Goal: Navigation & Orientation: Understand site structure

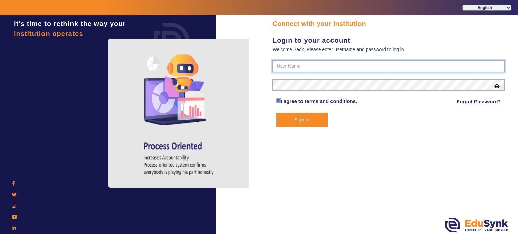
click at [313, 61] on div "Connect with your institution Login to your account Welcome Back, Please enter …" at bounding box center [388, 73] width 232 height 108
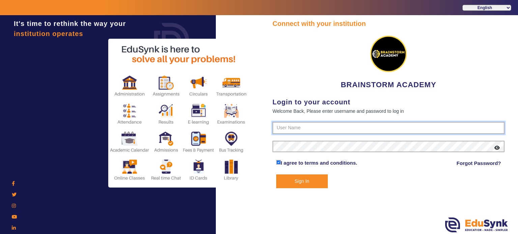
type input "8167555270"
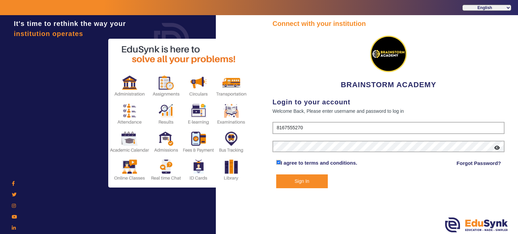
click at [298, 146] on form "8167555270 I agree to terms and conditions. Forgot Password? Sign In" at bounding box center [388, 155] width 232 height 66
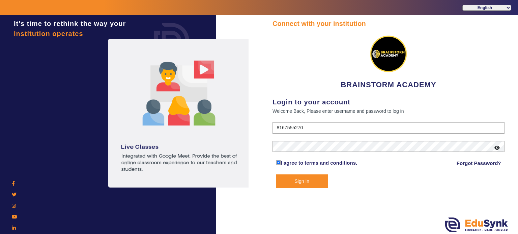
click at [305, 176] on button "Sign In" at bounding box center [302, 182] width 52 height 14
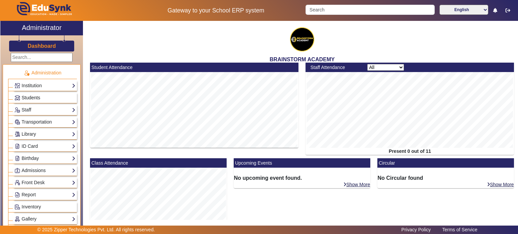
click at [20, 98] on link "Students" at bounding box center [44, 98] width 61 height 8
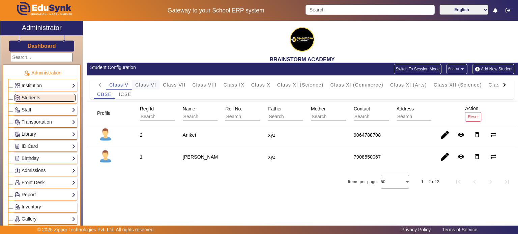
click at [145, 83] on span "Class VI" at bounding box center [145, 85] width 21 height 5
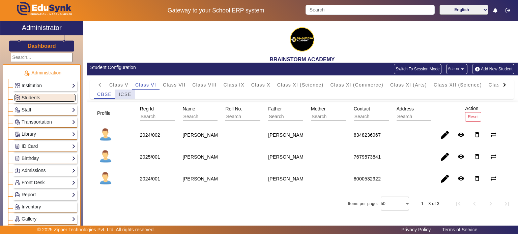
click at [124, 95] on span "ICSE" at bounding box center [125, 94] width 13 height 5
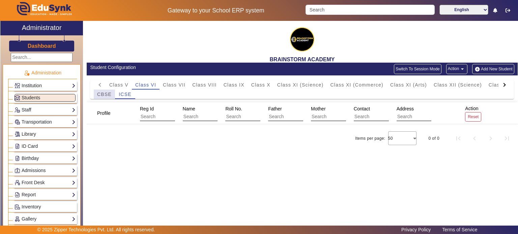
click at [109, 94] on span "CBSE" at bounding box center [104, 94] width 14 height 5
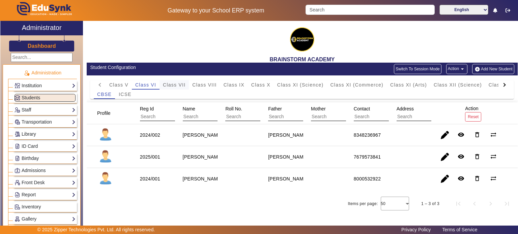
click at [170, 83] on span "Class VII" at bounding box center [174, 85] width 23 height 5
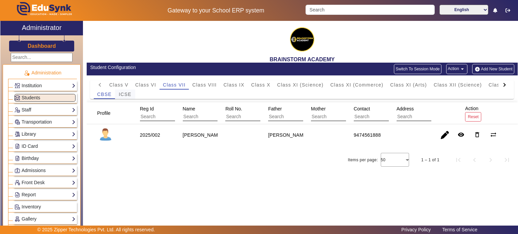
click at [129, 98] on span "ICSE" at bounding box center [125, 94] width 13 height 9
click at [101, 97] on span "CBSE" at bounding box center [104, 94] width 14 height 5
click at [204, 86] on span "Class VIII" at bounding box center [204, 85] width 24 height 5
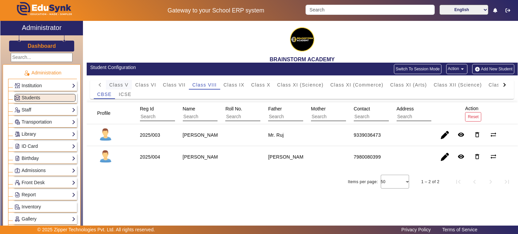
click at [121, 87] on span "Class V" at bounding box center [118, 85] width 19 height 5
click at [275, 179] on div "Items per page: 50 1 – 2 of 2" at bounding box center [302, 182] width 431 height 19
click at [40, 86] on link "Institution" at bounding box center [44, 86] width 61 height 8
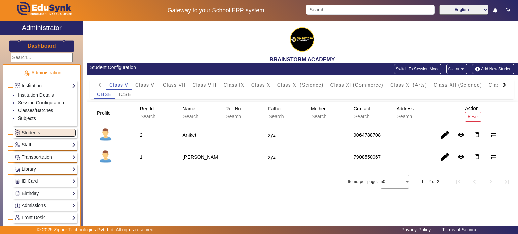
click at [43, 145] on link "Staff" at bounding box center [44, 145] width 61 height 8
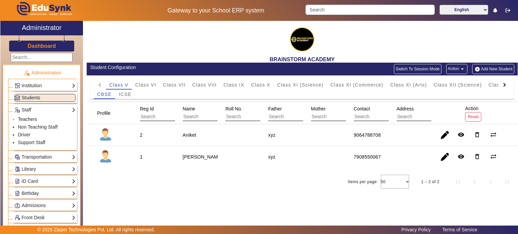
click at [25, 117] on link "Teachers" at bounding box center [27, 119] width 19 height 5
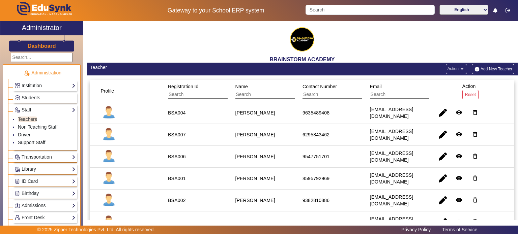
click at [32, 155] on link "Transportation" at bounding box center [44, 157] width 61 height 8
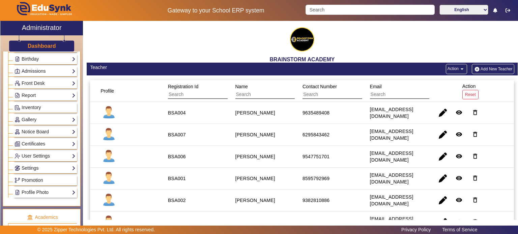
scroll to position [135, 0]
click at [39, 164] on link "Settings" at bounding box center [44, 168] width 61 height 8
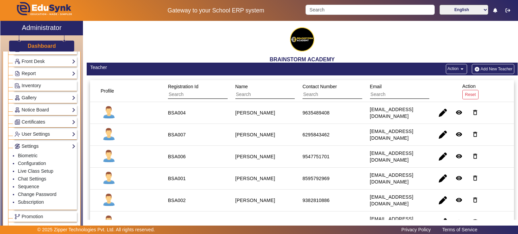
scroll to position [134, 0]
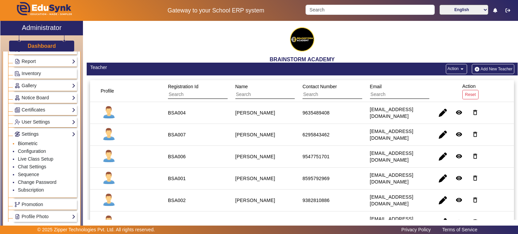
click at [31, 143] on link "Biometric" at bounding box center [28, 143] width 20 height 5
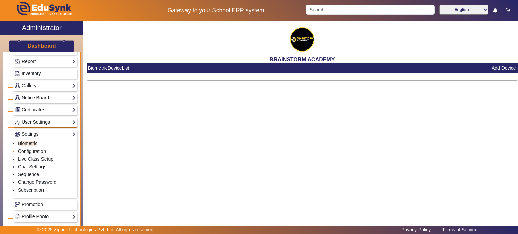
click at [33, 149] on link "Configuration" at bounding box center [32, 151] width 28 height 5
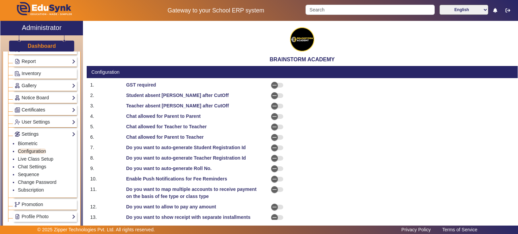
click at [33, 109] on link "Certificates" at bounding box center [44, 110] width 61 height 8
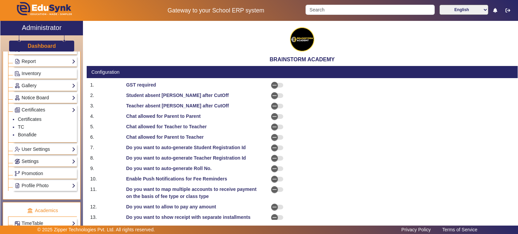
click at [40, 96] on link "Notice Board" at bounding box center [44, 98] width 61 height 8
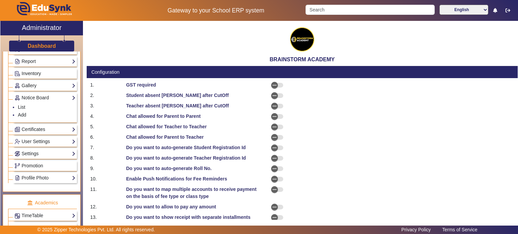
click at [45, 74] on link "Inventory" at bounding box center [44, 74] width 61 height 8
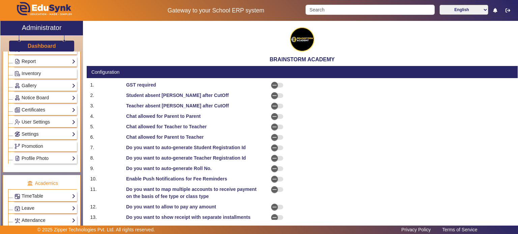
click at [48, 62] on link "Report" at bounding box center [44, 62] width 61 height 8
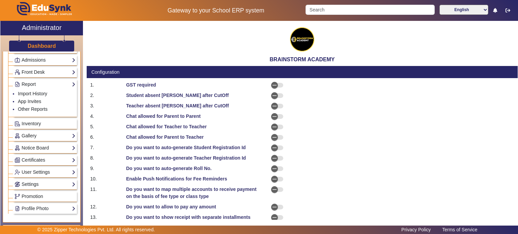
scroll to position [100, 0]
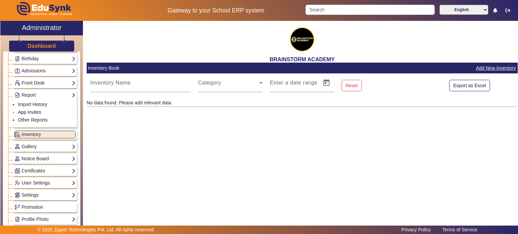
click at [29, 110] on link "App Invites" at bounding box center [29, 112] width 23 height 5
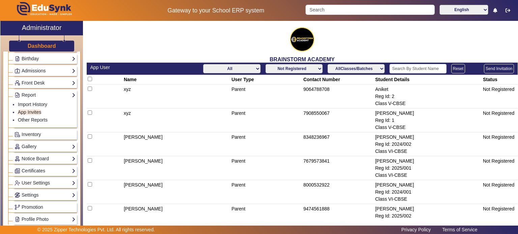
click at [245, 71] on select "All Teacher Parent Driver Support Staff" at bounding box center [231, 68] width 57 height 9
select select "Parent"
click at [203, 64] on select "All Teacher Parent Driver Support Staff" at bounding box center [231, 68] width 57 height 9
click at [281, 67] on select "Not Registered Registered" at bounding box center [293, 68] width 57 height 9
click at [346, 69] on select "AllClasses/Batches Class V-CBSE Class VI-CBSE Class VII-CBSE Class VII-ICSE Cla…" at bounding box center [355, 68] width 57 height 9
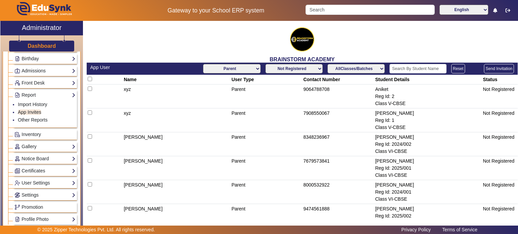
select select "Class V-CBSE"
click at [327, 64] on select "AllClasses/Batches Class V-CBSE Class VI-CBSE Class VII-CBSE Class VII-ICSE Cla…" at bounding box center [355, 68] width 57 height 9
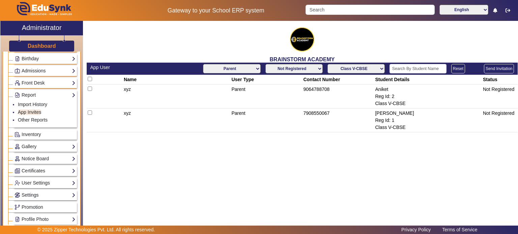
click at [498, 114] on td "Not Registered" at bounding box center [499, 121] width 36 height 24
click at [500, 67] on button "Send Invitation" at bounding box center [499, 68] width 30 height 9
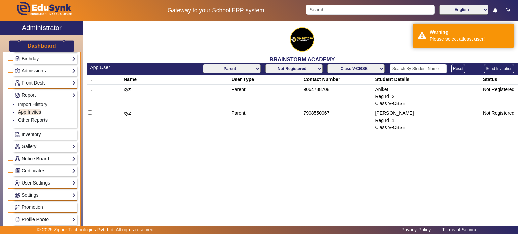
click at [90, 112] on input "checkbox" at bounding box center [90, 113] width 4 height 4
checkbox input "true"
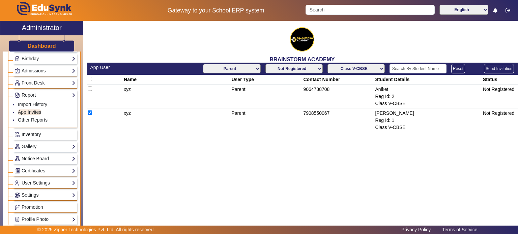
click at [505, 71] on button "Send Invitation" at bounding box center [499, 68] width 30 height 9
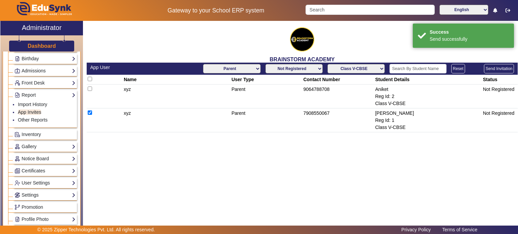
select select "All"
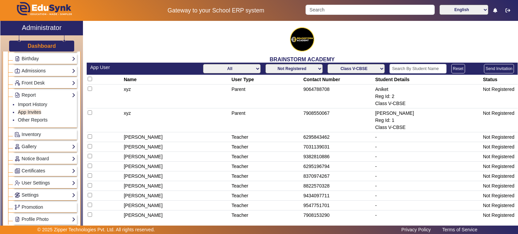
click at [90, 89] on input "checkbox" at bounding box center [90, 89] width 4 height 4
checkbox input "true"
click at [500, 66] on button "Send Invitation" at bounding box center [499, 68] width 30 height 9
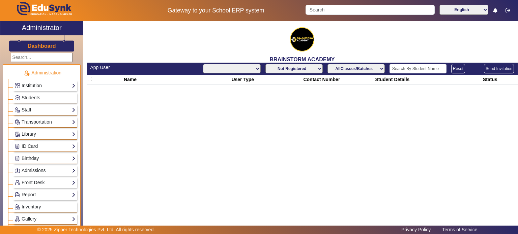
select select "All"
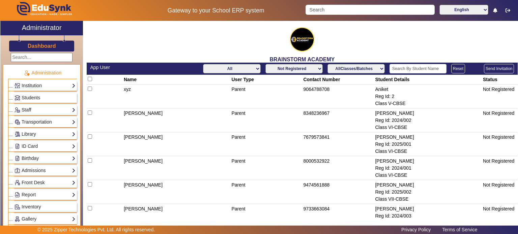
click at [355, 70] on select "AllClasses/Batches Class V-CBSE Class VI-CBSE Class VII-CBSE Class VII-ICSE Cla…" at bounding box center [355, 68] width 57 height 9
select select "Class V-CBSE"
click at [327, 64] on select "AllClasses/Batches Class V-CBSE Class VI-CBSE Class VII-CBSE Class VII-ICSE Cla…" at bounding box center [355, 68] width 57 height 9
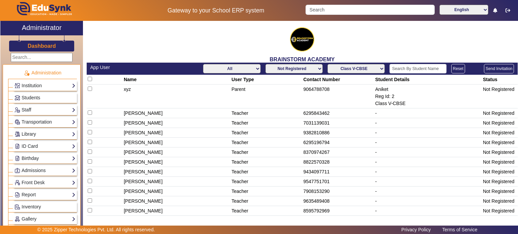
click at [315, 70] on select "Not Registered Registered" at bounding box center [293, 68] width 57 height 9
click at [265, 64] on select "Not Registered Registered" at bounding box center [293, 68] width 57 height 9
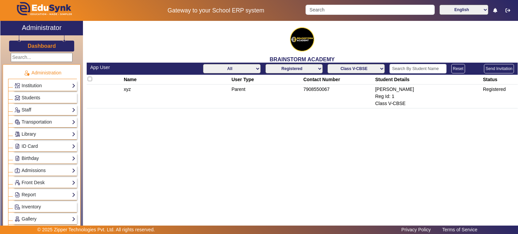
click at [307, 68] on select "Not Registered Registered" at bounding box center [293, 68] width 57 height 9
select select "not_registered"
click at [265, 64] on select "Not Registered Registered" at bounding box center [293, 68] width 57 height 9
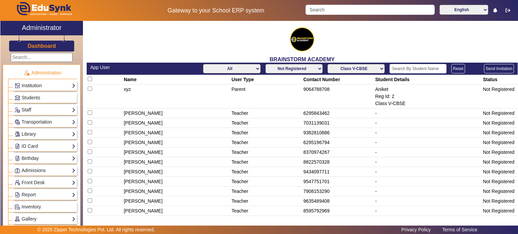
click at [47, 85] on link "Institution" at bounding box center [44, 86] width 61 height 8
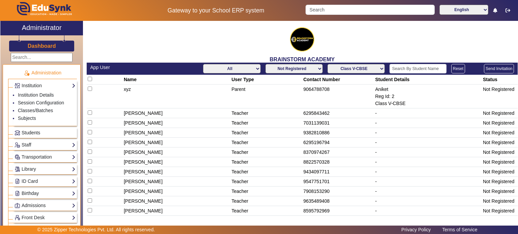
click at [35, 133] on span "Students" at bounding box center [31, 132] width 19 height 5
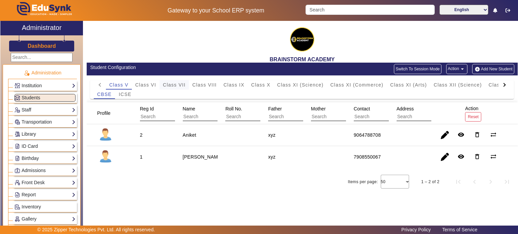
click at [175, 86] on span "Class VII" at bounding box center [174, 85] width 23 height 5
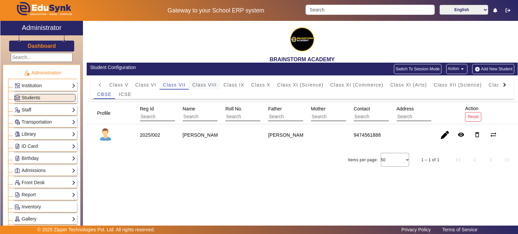
click at [211, 84] on span "Class VIII" at bounding box center [204, 85] width 24 height 5
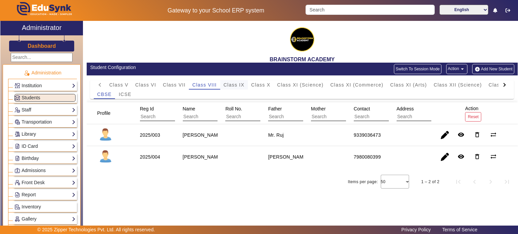
click at [231, 80] on span "Class IX" at bounding box center [234, 84] width 21 height 9
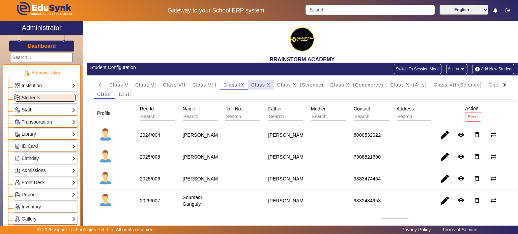
click at [257, 82] on span "Class X" at bounding box center [260, 84] width 19 height 9
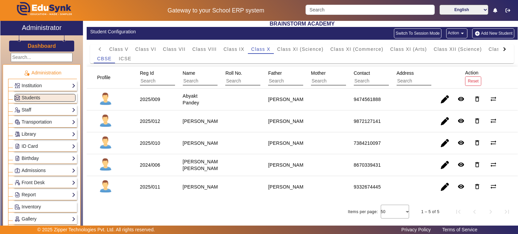
scroll to position [36, 0]
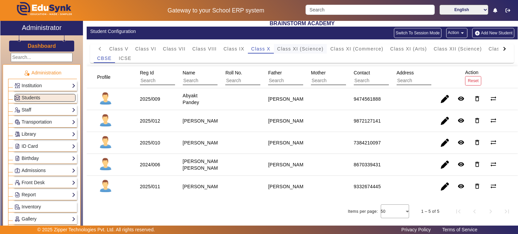
click at [295, 47] on span "Class XI (Science)" at bounding box center [300, 49] width 47 height 5
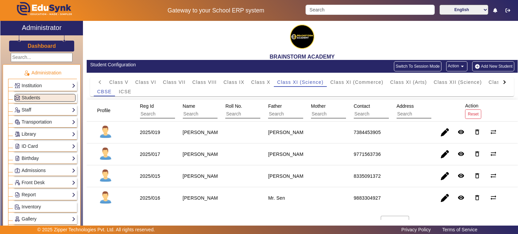
scroll to position [0, 0]
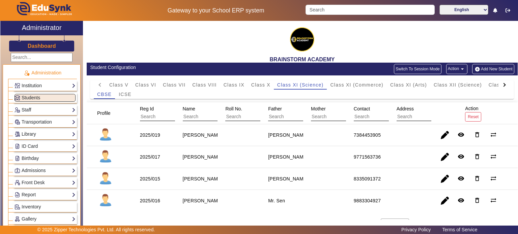
click at [423, 69] on button "Switch To Session Mode" at bounding box center [418, 69] width 48 height 10
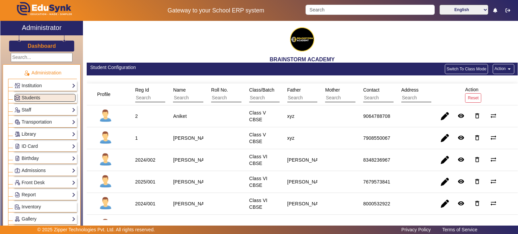
click at [458, 71] on button "Switch To Class Mode" at bounding box center [466, 69] width 43 height 10
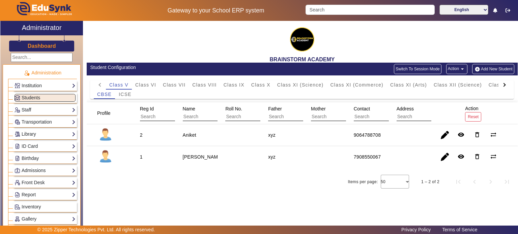
click at [138, 188] on div "Items per page: 50 1 – 2 of 2" at bounding box center [302, 182] width 431 height 19
click at [118, 196] on div "BRAINSTORM ACADEMY Student Configuration Switch To Session Mode Action arrow_dr…" at bounding box center [300, 123] width 435 height 204
click at [38, 121] on link "Transportation" at bounding box center [44, 122] width 61 height 8
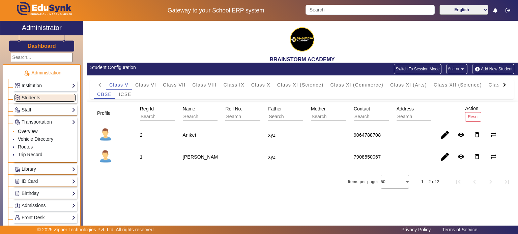
click at [34, 133] on link "Overview" at bounding box center [28, 131] width 20 height 5
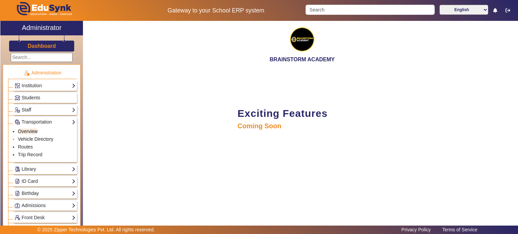
click at [36, 139] on link "Vehicle Directory" at bounding box center [35, 139] width 35 height 5
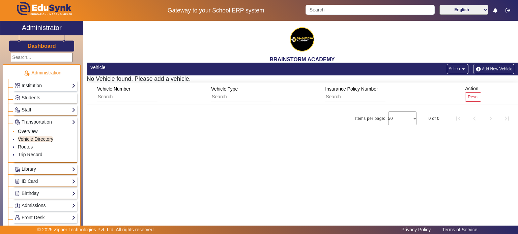
click at [36, 130] on link "Overview" at bounding box center [28, 131] width 20 height 5
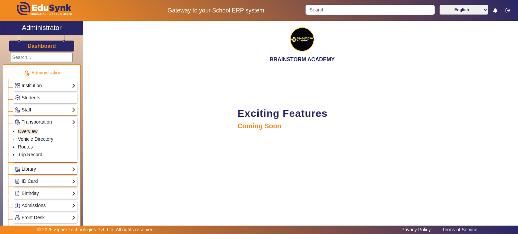
click at [36, 137] on link "Vehicle Directory" at bounding box center [35, 139] width 35 height 5
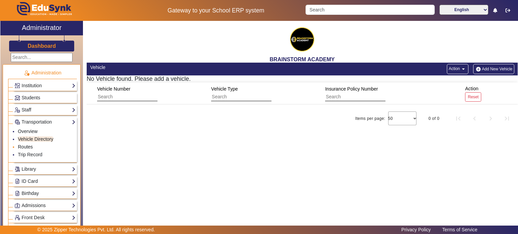
click at [27, 147] on link "Routes" at bounding box center [25, 146] width 15 height 5
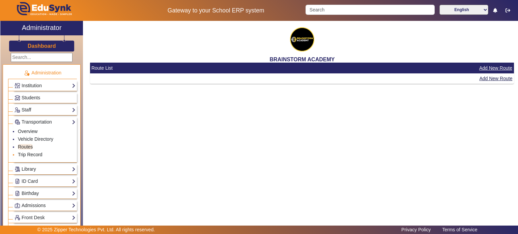
click at [18, 152] on link "Trip Record" at bounding box center [30, 154] width 25 height 5
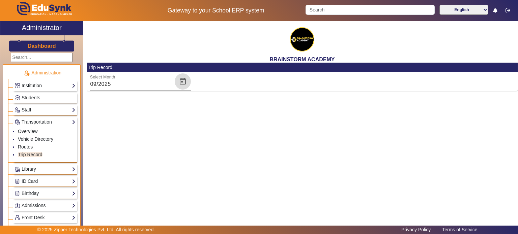
click at [178, 79] on span "Open calendar" at bounding box center [183, 81] width 16 height 16
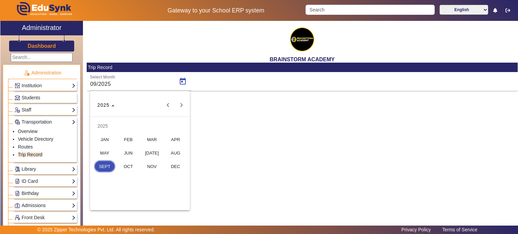
click at [105, 167] on span "SEPT" at bounding box center [104, 166] width 21 height 12
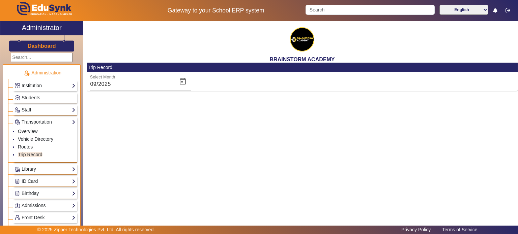
click at [26, 179] on link "ID Card" at bounding box center [44, 182] width 61 height 8
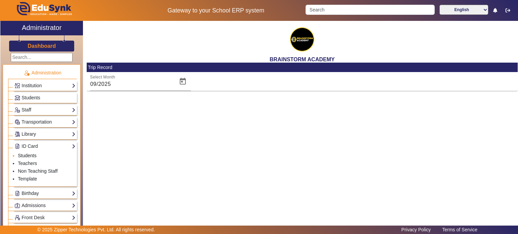
click at [28, 154] on link "Students" at bounding box center [27, 155] width 19 height 5
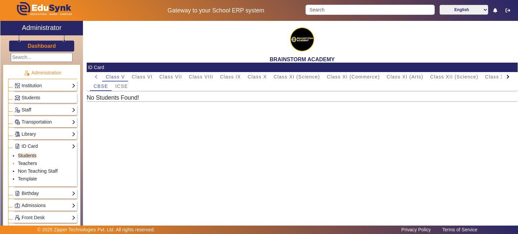
click at [26, 161] on link "Teachers" at bounding box center [27, 163] width 19 height 5
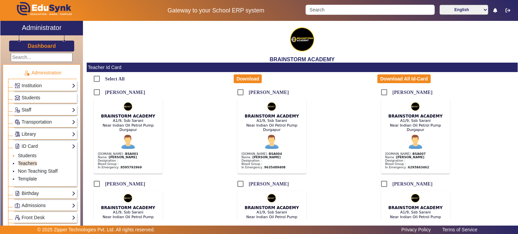
click at [28, 152] on li "Students" at bounding box center [47, 156] width 58 height 8
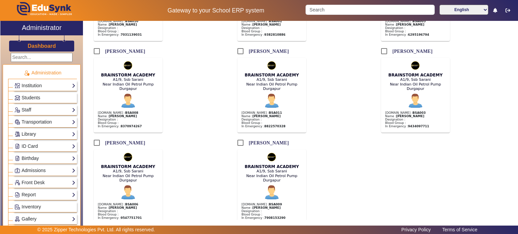
scroll to position [230, 0]
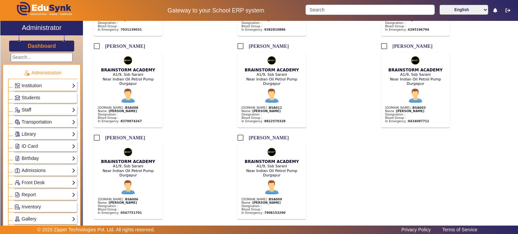
click at [47, 111] on link "Staff" at bounding box center [44, 110] width 61 height 8
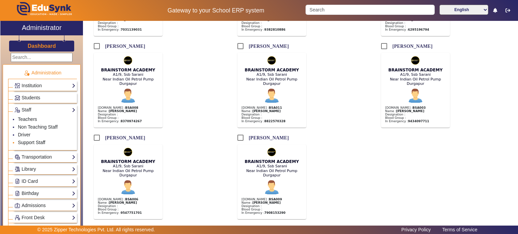
click at [36, 143] on link "Support Staff" at bounding box center [31, 142] width 27 height 5
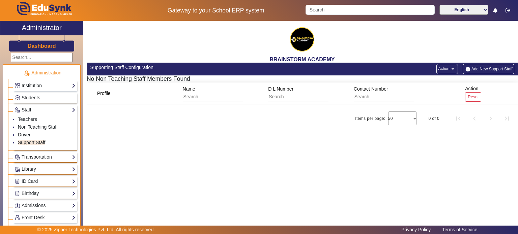
click at [302, 166] on div "BRAINSTORM ACADEMY Supporting Staff Configuration Action arrow_drop_down Add Ne…" at bounding box center [300, 123] width 435 height 204
